Goal: Information Seeking & Learning: Learn about a topic

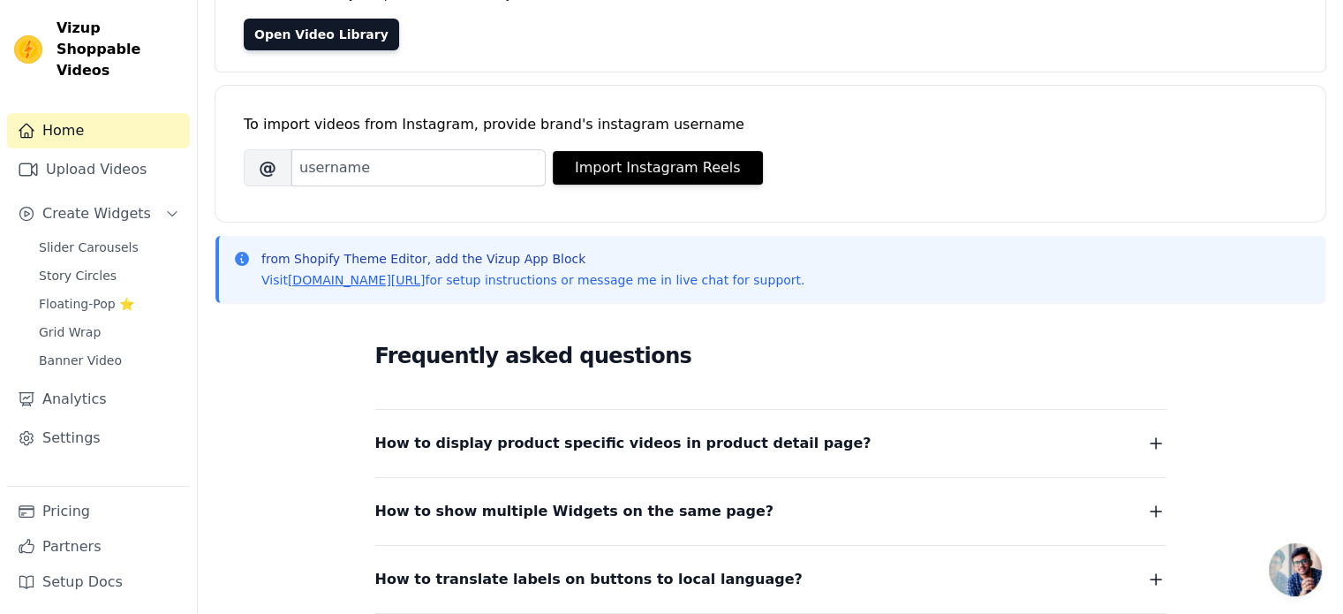
scroll to position [177, 0]
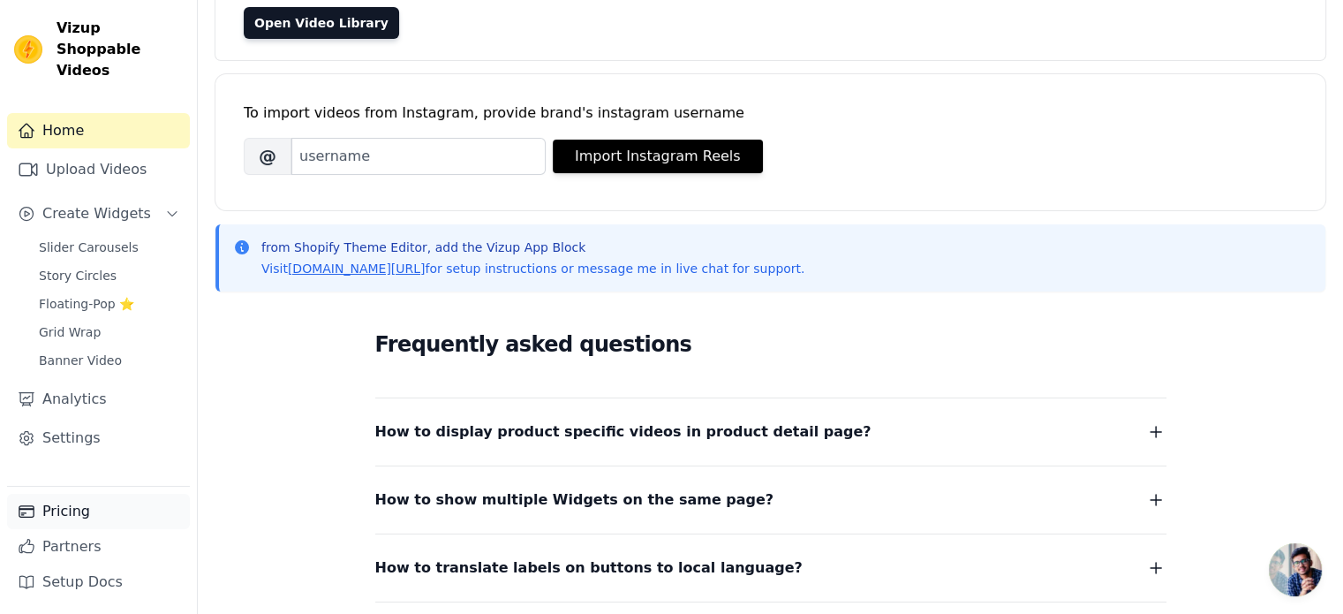
click at [62, 514] on link "Pricing" at bounding box center [98, 511] width 183 height 35
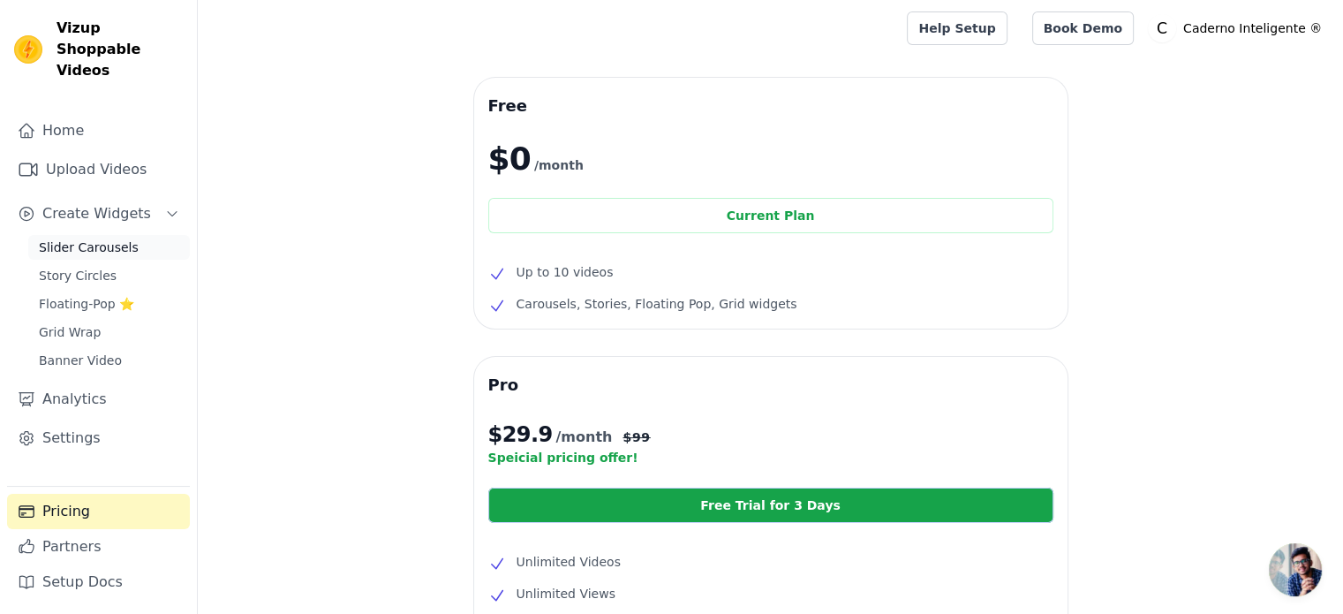
click at [62, 238] on span "Slider Carousels" at bounding box center [89, 247] width 100 height 18
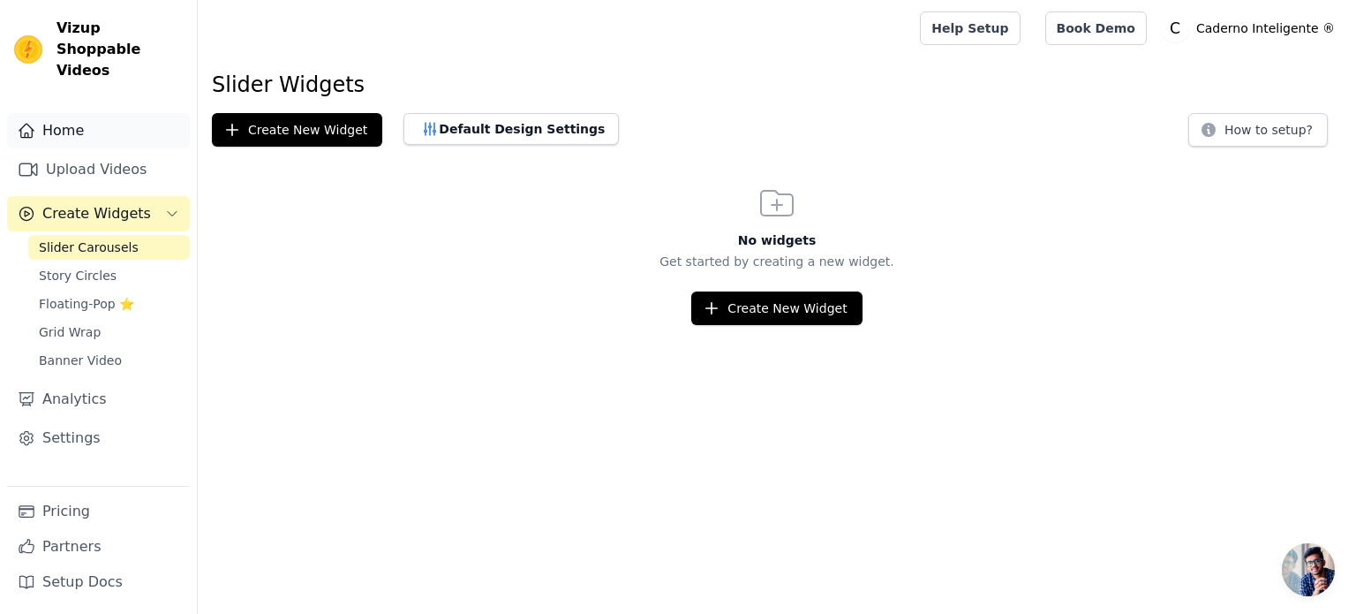
click at [64, 113] on link "Home" at bounding box center [98, 130] width 183 height 35
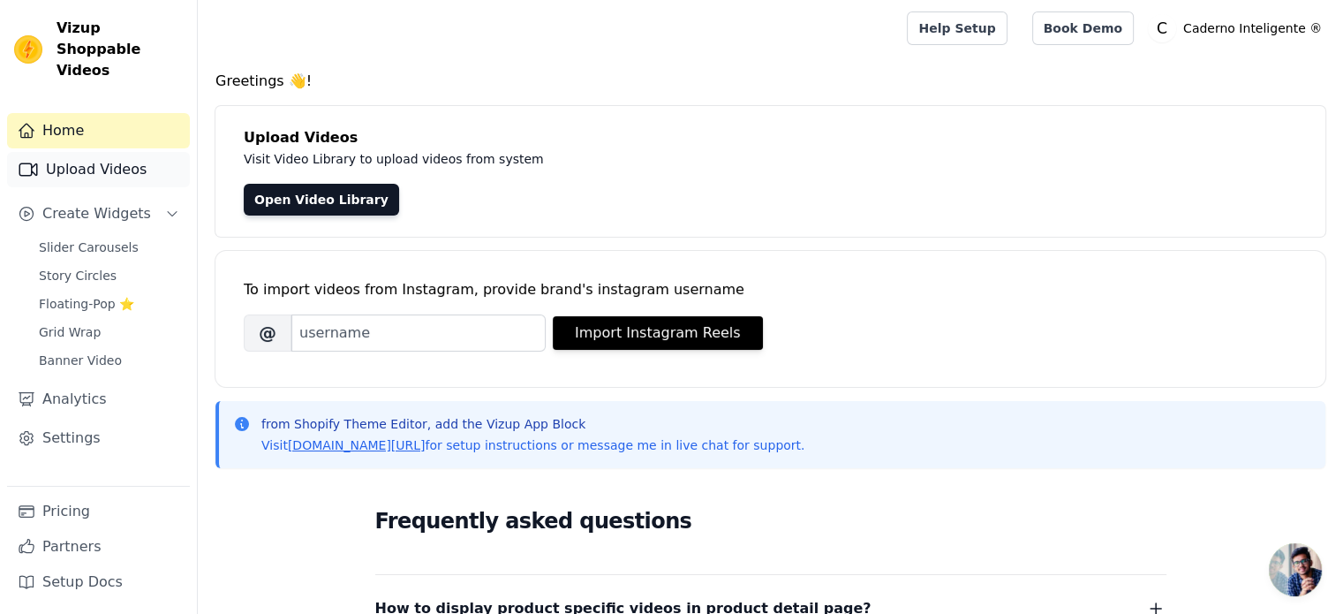
click at [69, 156] on link "Upload Videos" at bounding box center [98, 169] width 183 height 35
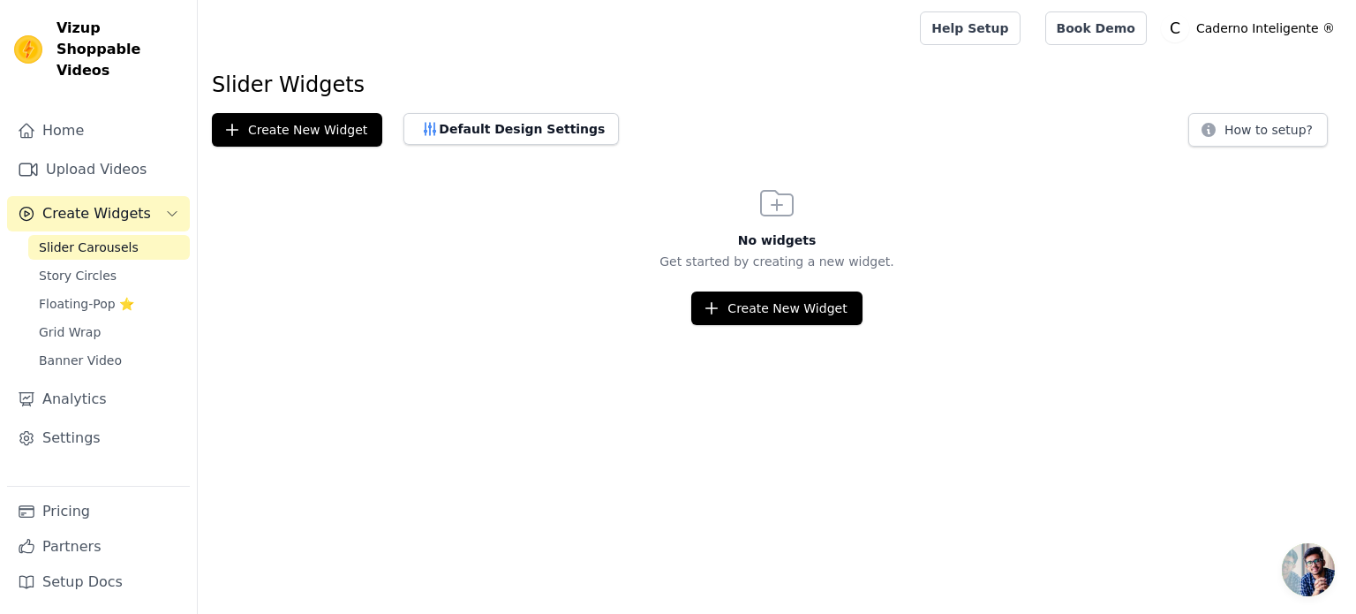
click at [1235, 48] on div "Help Setup Book Demo Open user menu C Caderno Inteligente ® Settings Help Docs …" at bounding box center [1131, 28] width 422 height 57
click at [1246, 26] on p "Caderno Inteligente ®" at bounding box center [1265, 28] width 153 height 32
click at [77, 323] on span "Grid Wrap" at bounding box center [70, 332] width 62 height 18
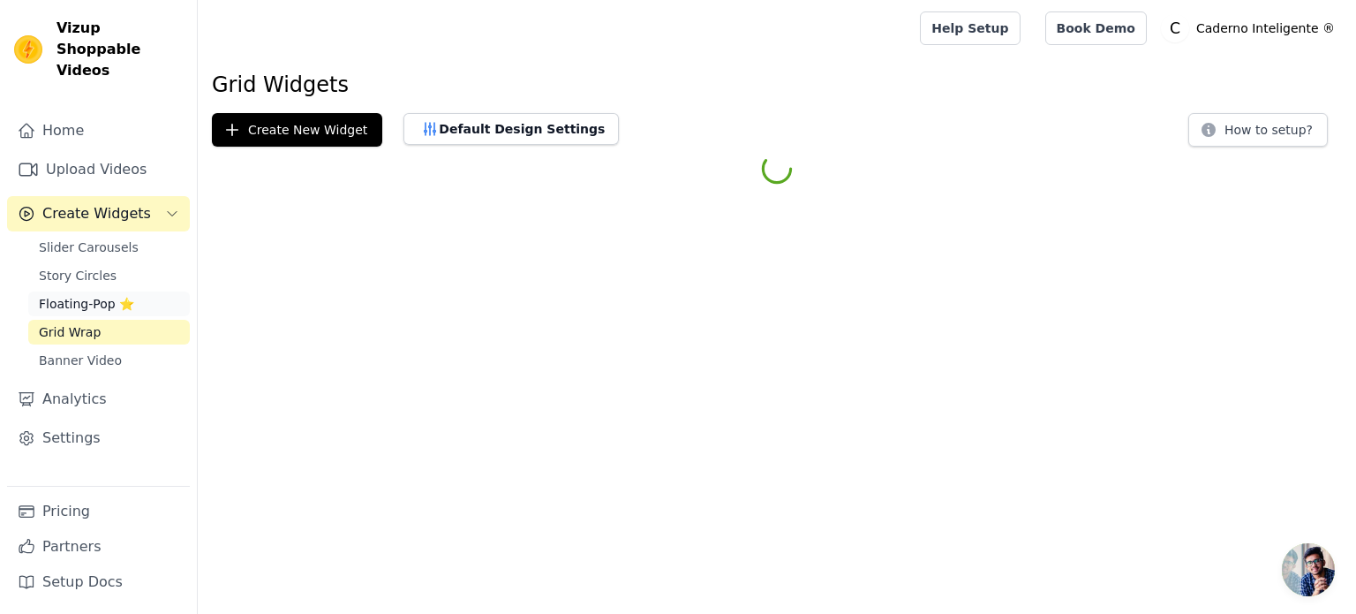
click at [74, 295] on span "Floating-Pop ⭐" at bounding box center [86, 304] width 95 height 18
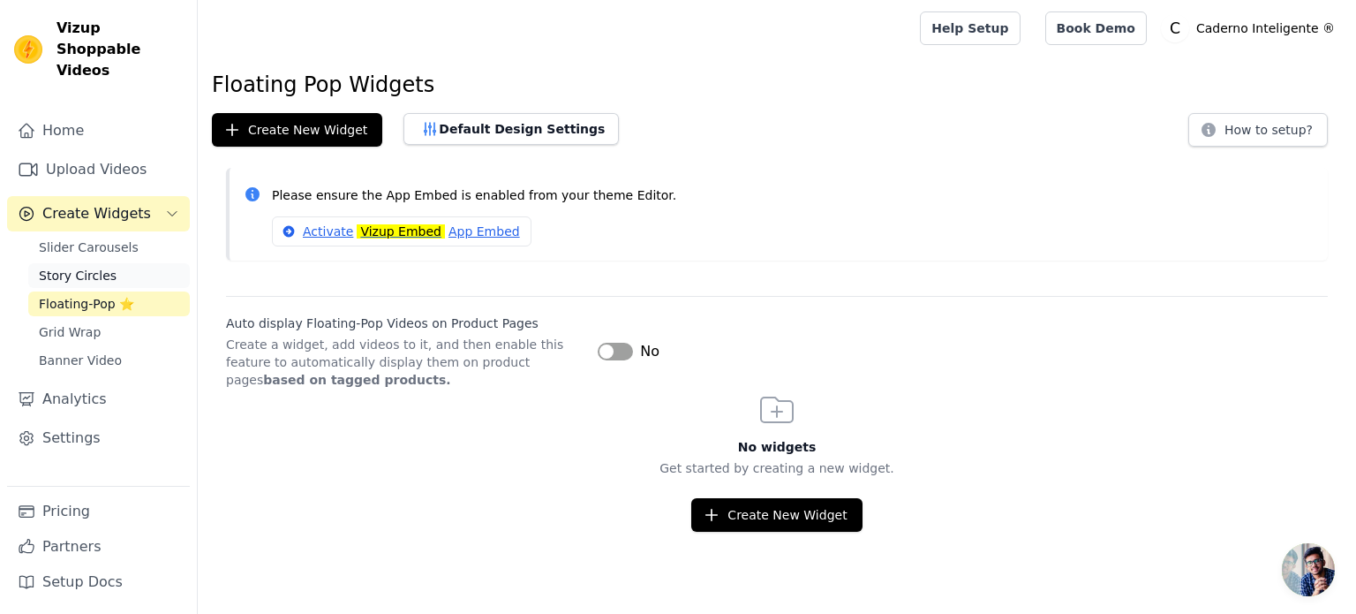
click at [71, 263] on link "Story Circles" at bounding box center [109, 275] width 162 height 25
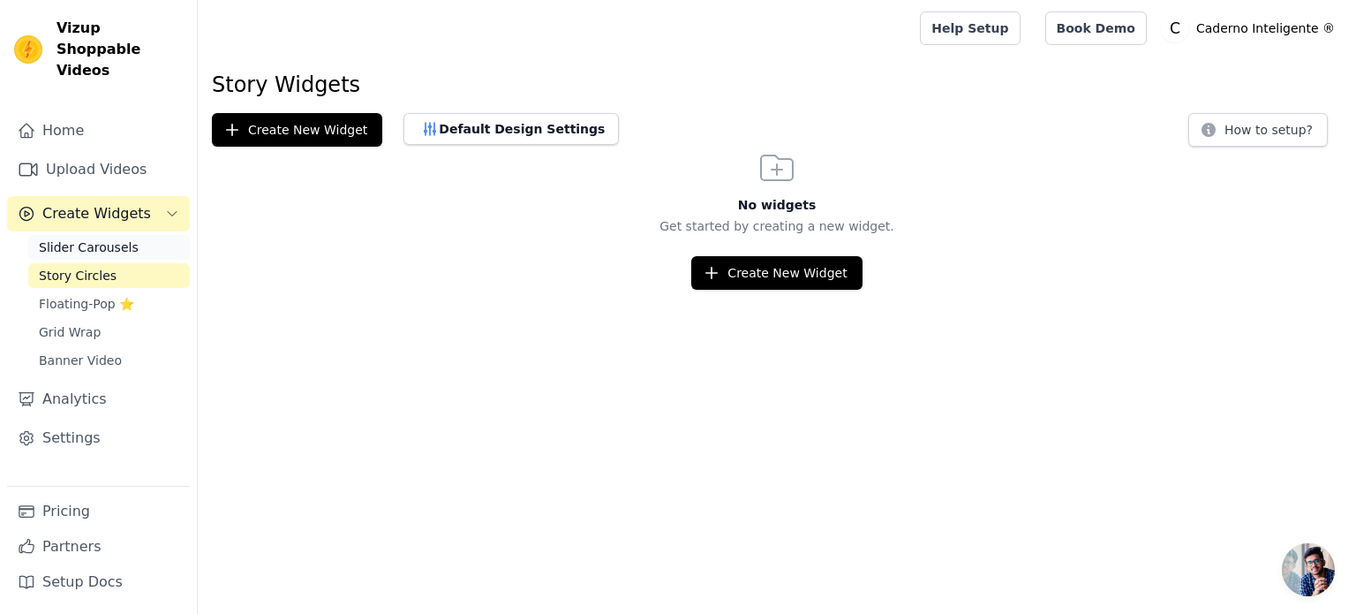
click at [72, 238] on span "Slider Carousels" at bounding box center [89, 247] width 100 height 18
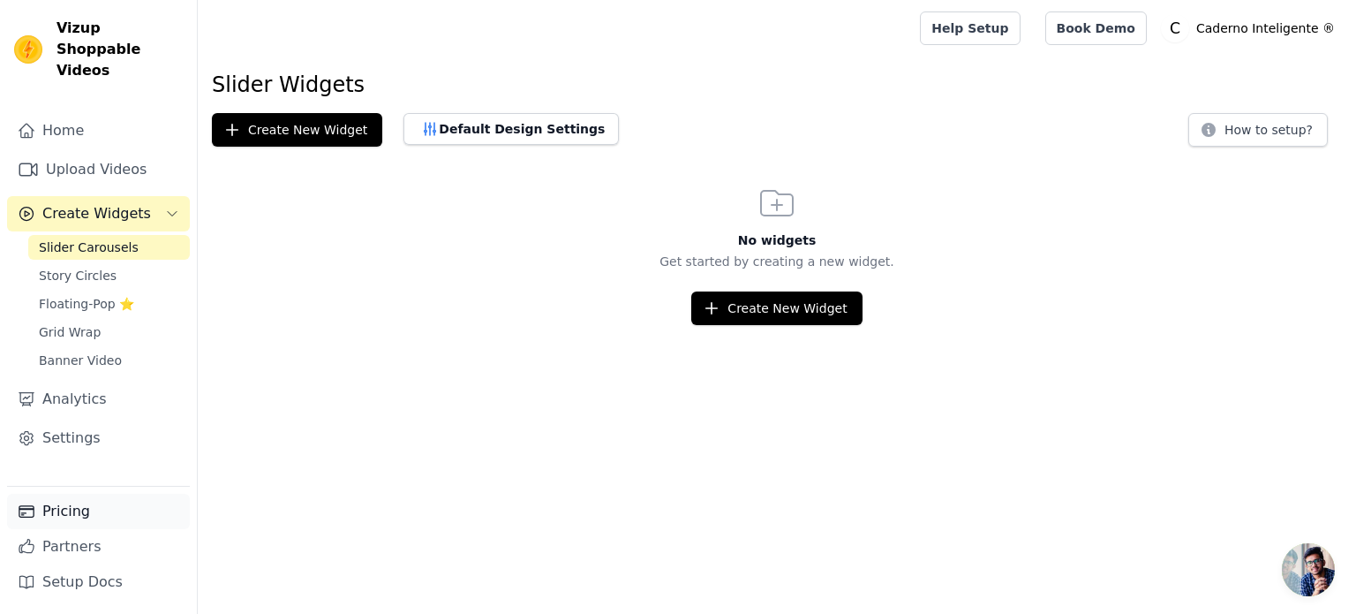
click at [62, 522] on link "Pricing" at bounding box center [98, 511] width 183 height 35
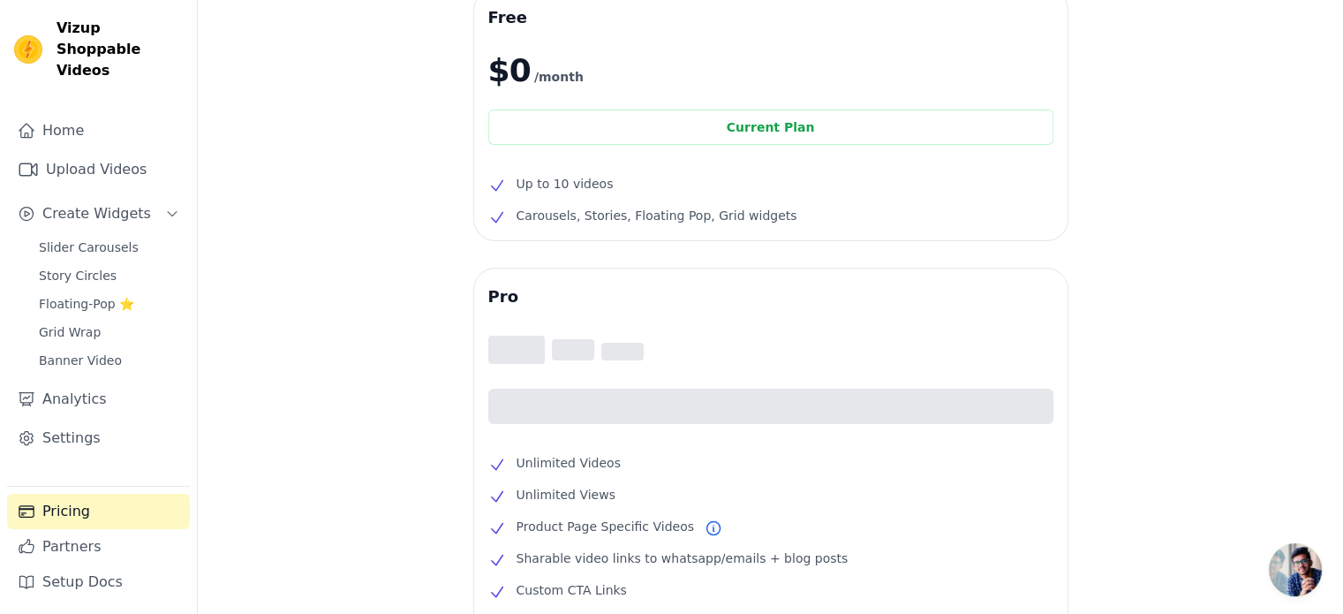
scroll to position [88, 0]
